Goal: Task Accomplishment & Management: Use online tool/utility

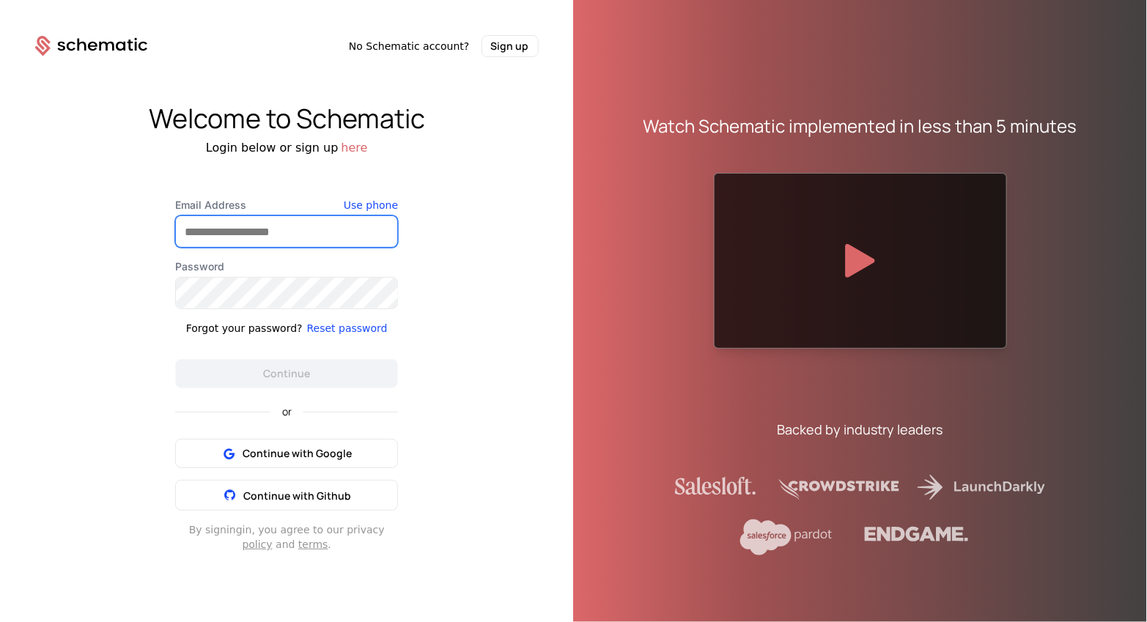
click at [323, 228] on input "Email Address" at bounding box center [286, 231] width 221 height 31
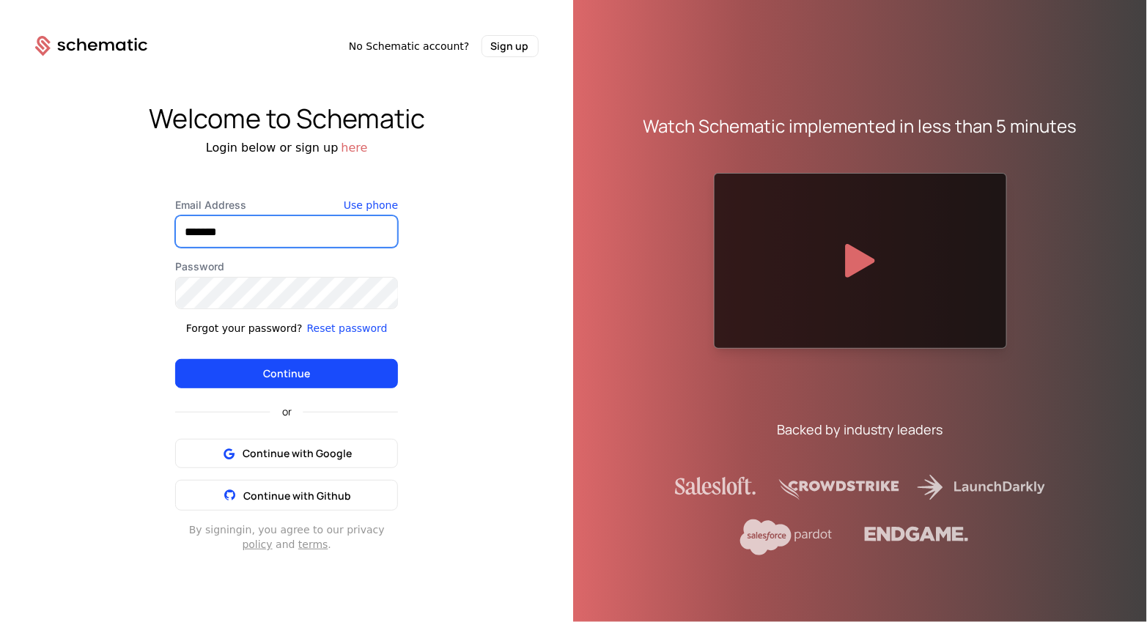
type input "**********"
click at [342, 309] on div "**********" at bounding box center [286, 293] width 223 height 191
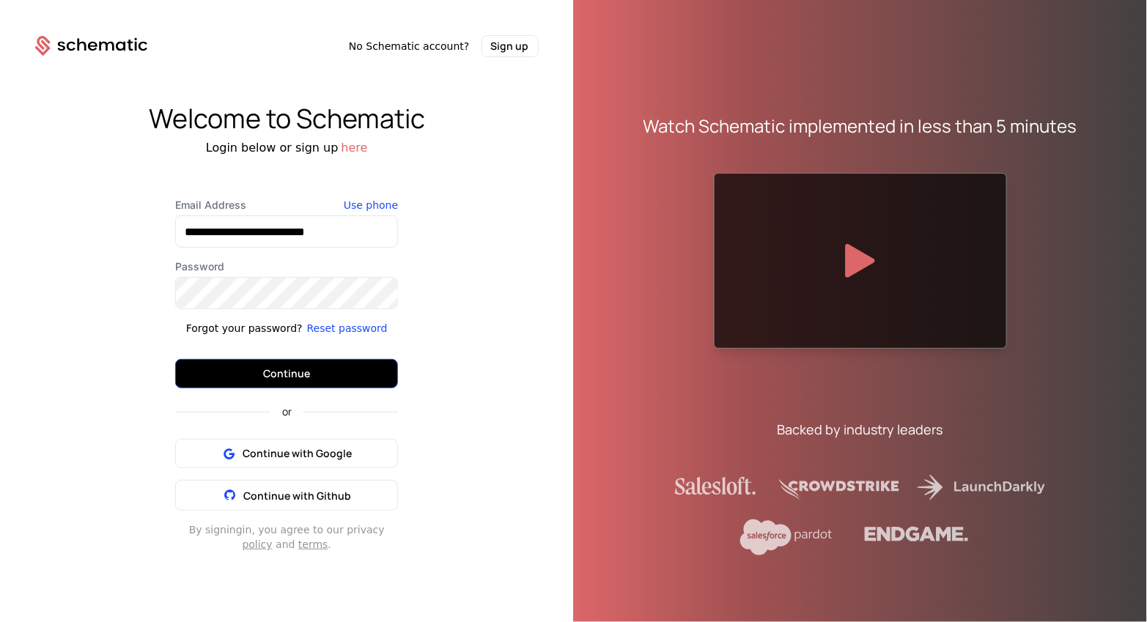
click at [308, 369] on button "Continue" at bounding box center [286, 373] width 223 height 29
